Goal: Find specific page/section: Find specific page/section

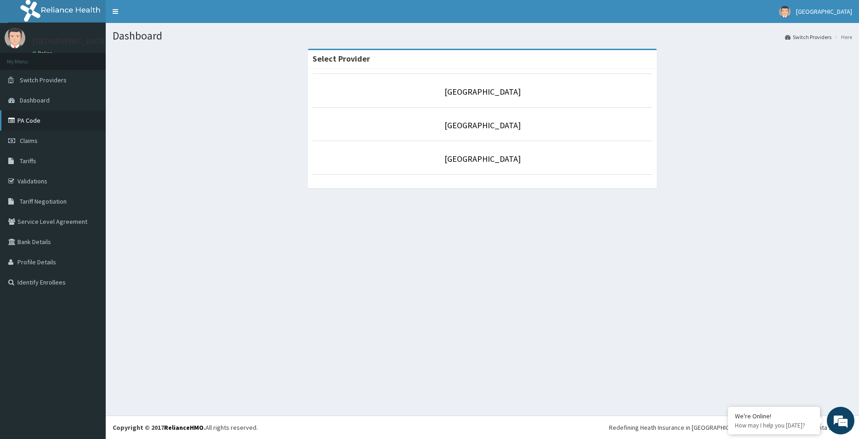
click at [56, 120] on link "PA Code" at bounding box center [53, 120] width 106 height 20
click at [21, 118] on link "PA Code" at bounding box center [53, 120] width 106 height 20
click at [22, 122] on link "PA Code" at bounding box center [53, 120] width 106 height 20
click at [29, 118] on link "PA Code" at bounding box center [53, 120] width 106 height 20
click at [10, 116] on link "PA Code" at bounding box center [53, 120] width 106 height 20
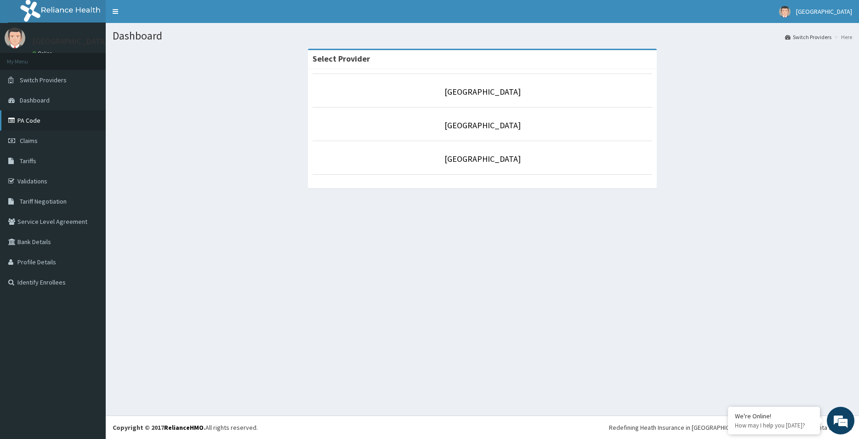
click at [11, 120] on icon at bounding box center [12, 120] width 9 height 6
